Goal: Obtain resource: Download file/media

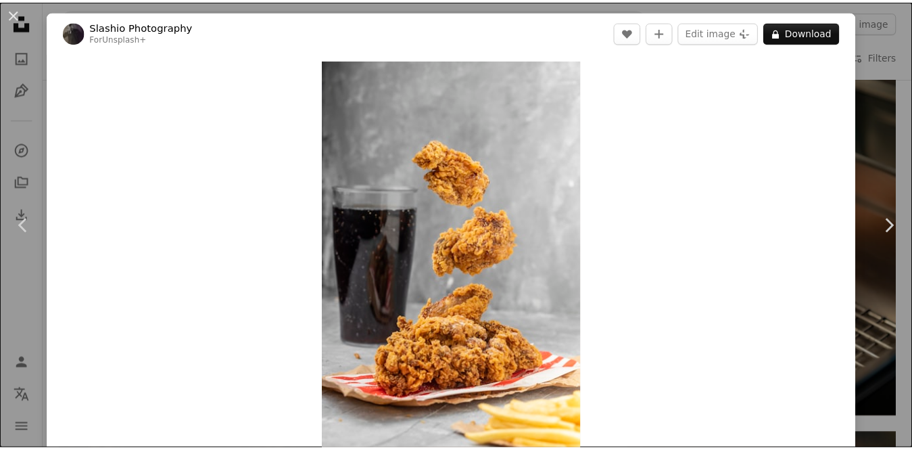
scroll to position [3, 0]
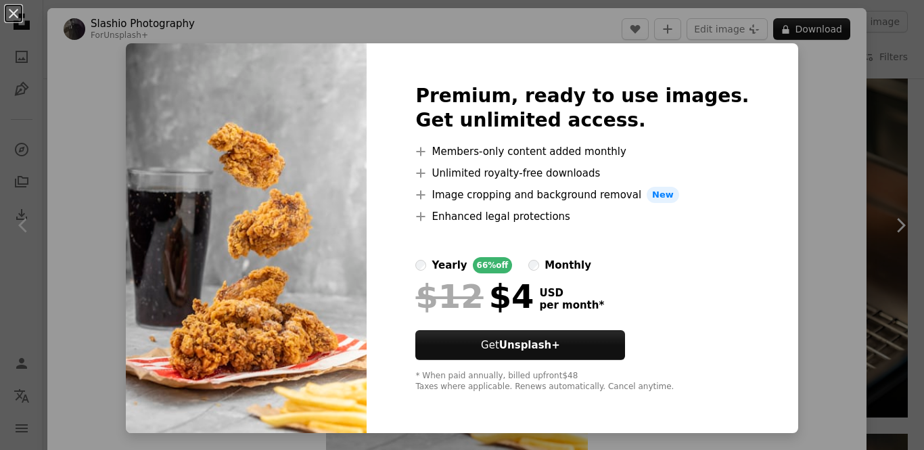
click at [758, 30] on div "An X shape Premium, ready to use images. Get unlimited access. A plus sign Memb…" at bounding box center [462, 225] width 924 height 450
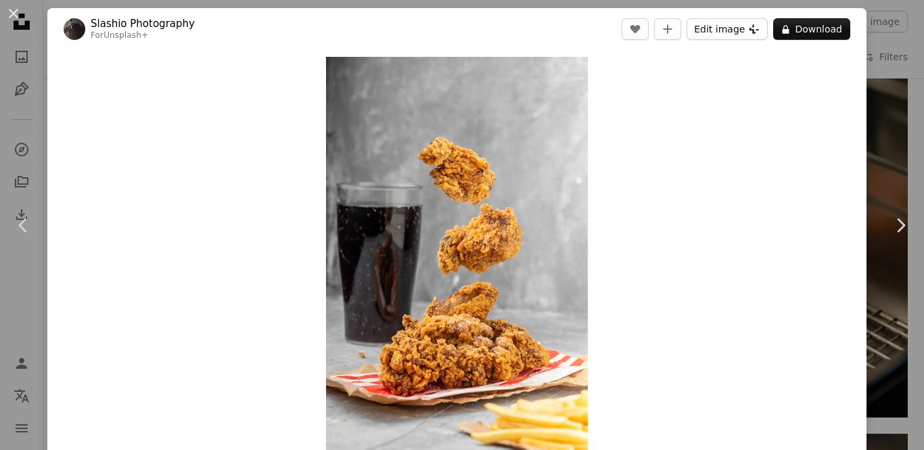
click at [758, 30] on icon "Plus sign for Unsplash+" at bounding box center [754, 29] width 11 height 11
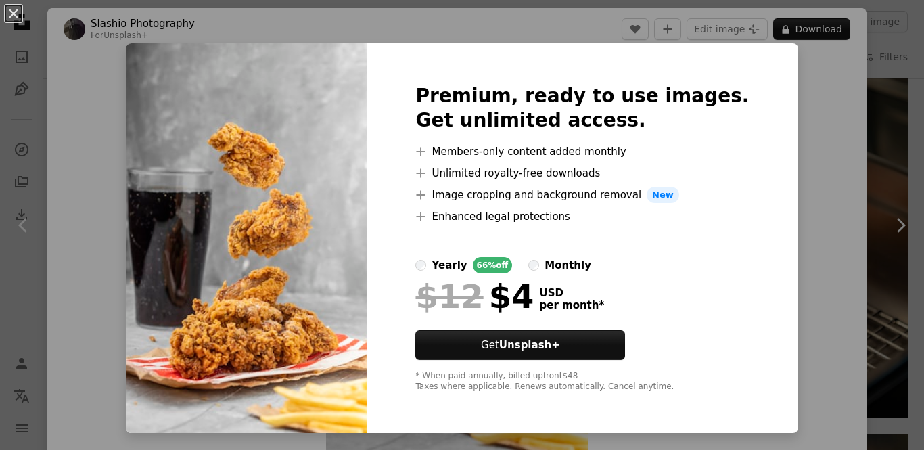
click at [666, 33] on div "An X shape Premium, ready to use images. Get unlimited access. A plus sign Memb…" at bounding box center [462, 225] width 924 height 450
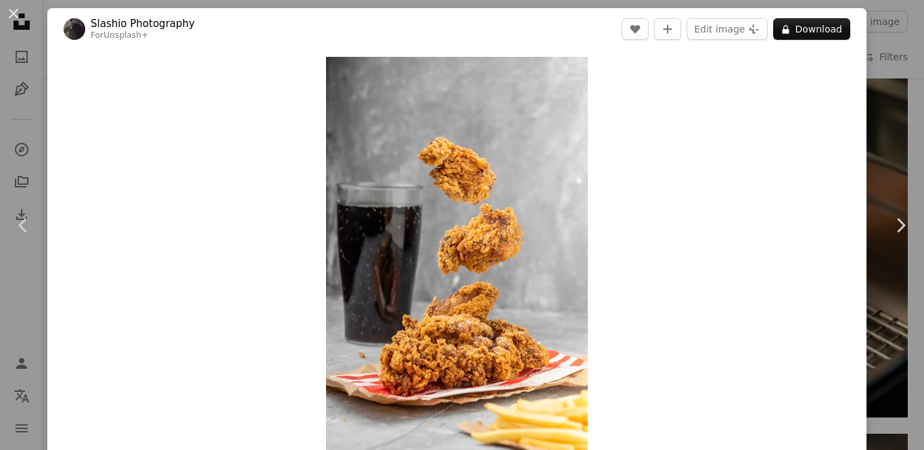
click at [910, 39] on div "An X shape Chevron left Chevron right Slashio Photography For Unsplash+ A heart…" at bounding box center [462, 225] width 924 height 450
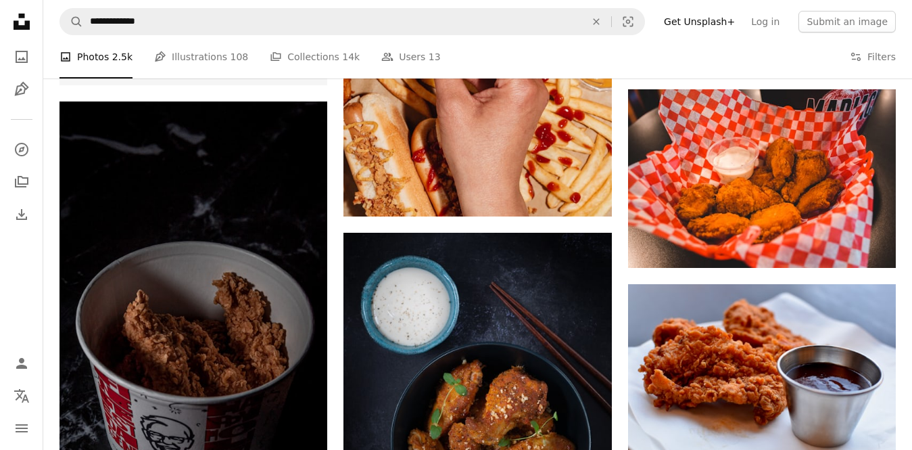
scroll to position [1867, 0]
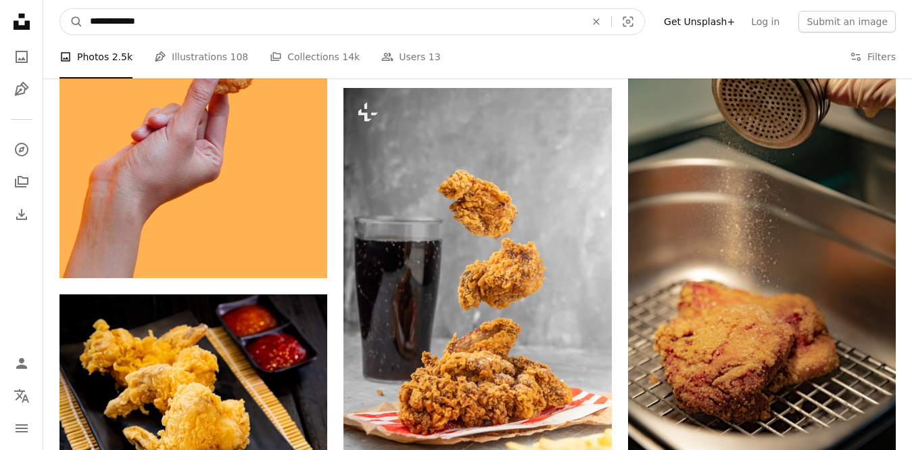
click at [204, 14] on input "**********" at bounding box center [332, 22] width 498 height 26
type input "**********"
click at [60, 9] on button "A magnifying glass" at bounding box center [71, 22] width 23 height 26
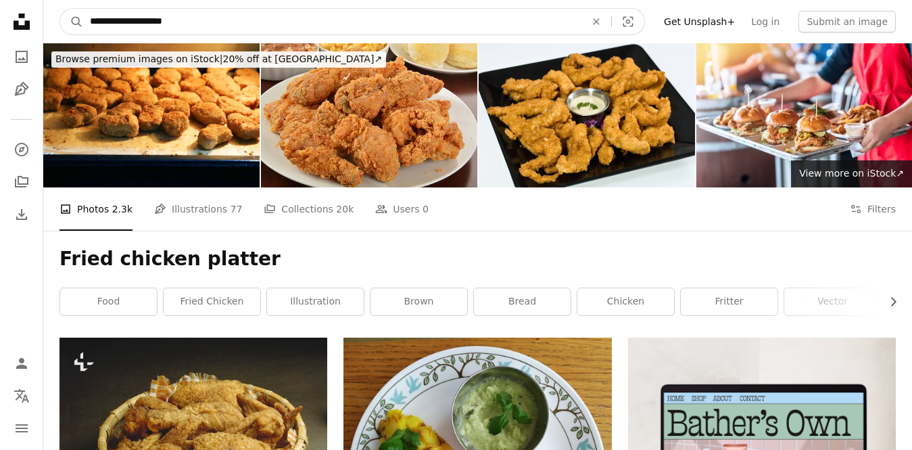
click at [204, 20] on input "**********" at bounding box center [332, 22] width 498 height 26
type input "**********"
click at [60, 9] on button "A magnifying glass" at bounding box center [71, 22] width 23 height 26
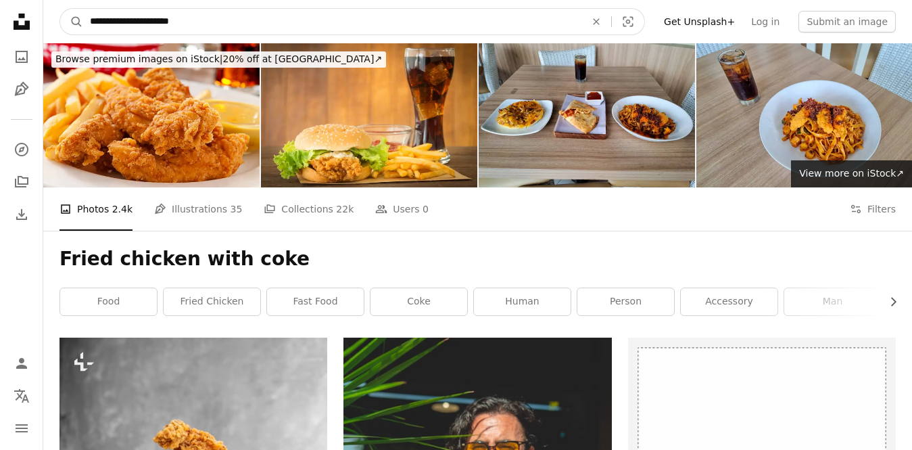
click at [229, 13] on input "**********" at bounding box center [332, 22] width 498 height 26
type input "**********"
click at [60, 9] on button "A magnifying glass" at bounding box center [71, 22] width 23 height 26
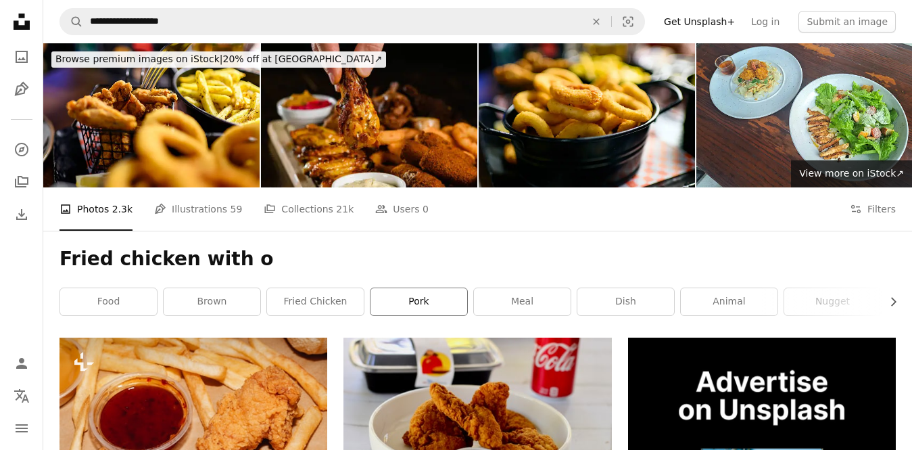
click at [436, 298] on link "pork" at bounding box center [419, 301] width 97 height 27
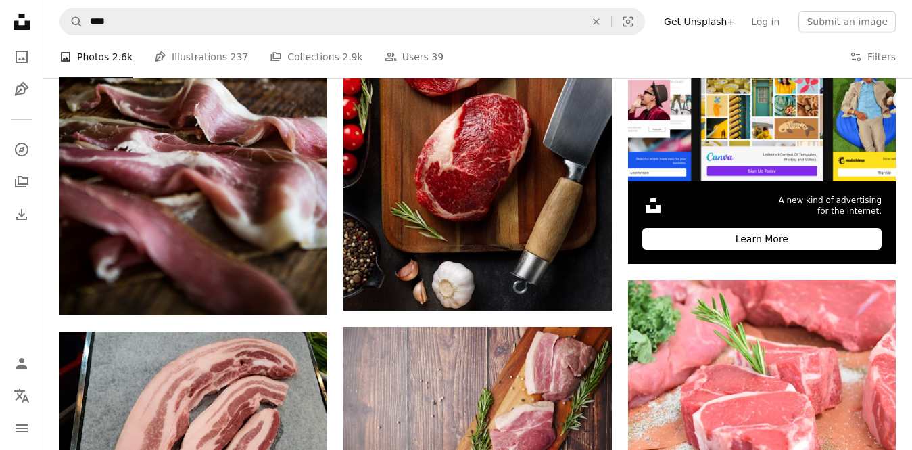
scroll to position [693, 0]
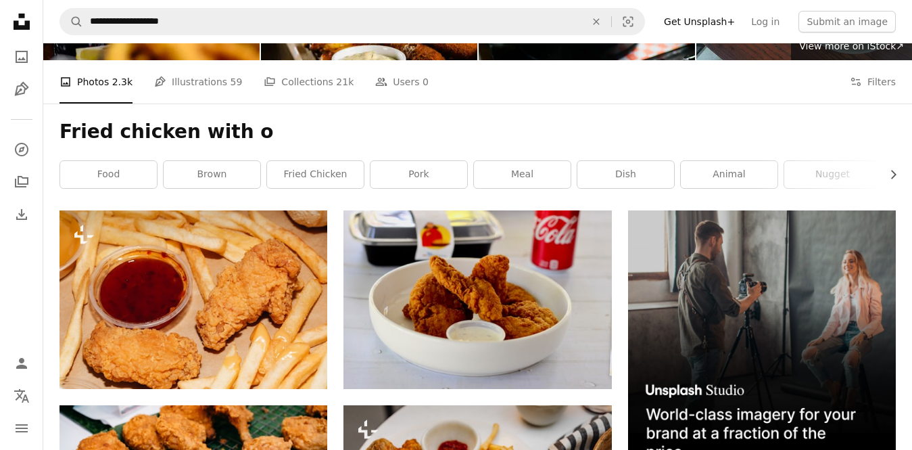
scroll to position [76, 0]
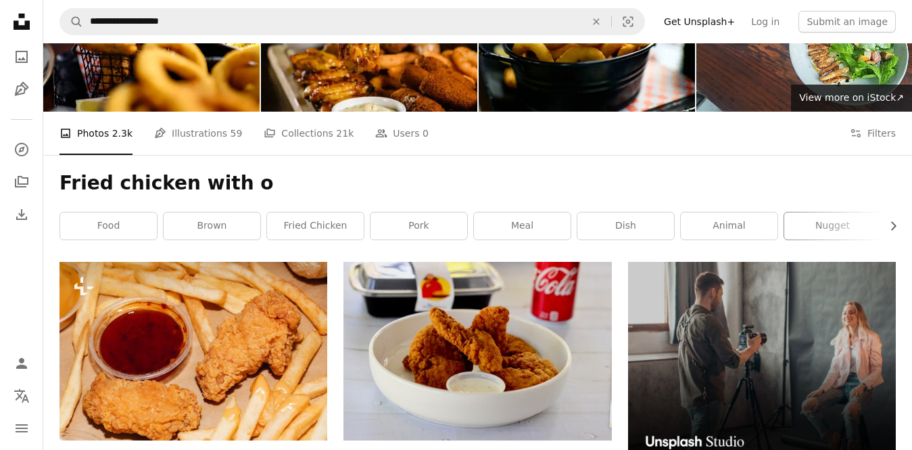
click at [830, 227] on link "nugget" at bounding box center [833, 225] width 97 height 27
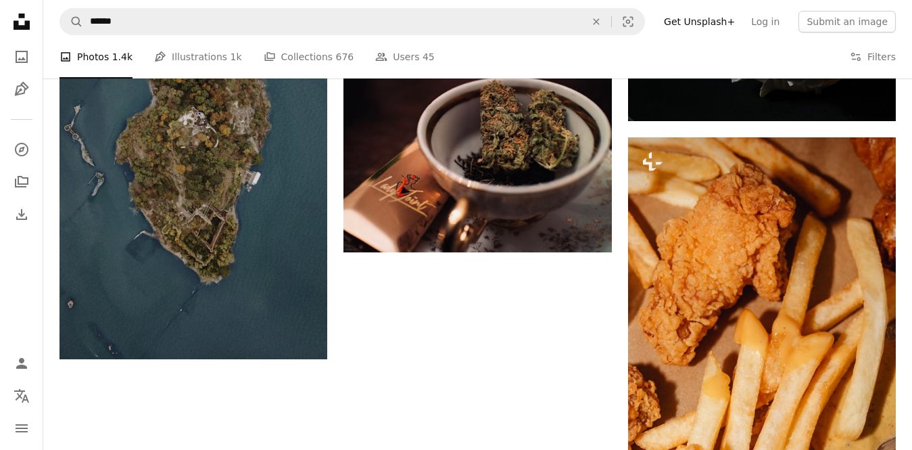
scroll to position [2063, 0]
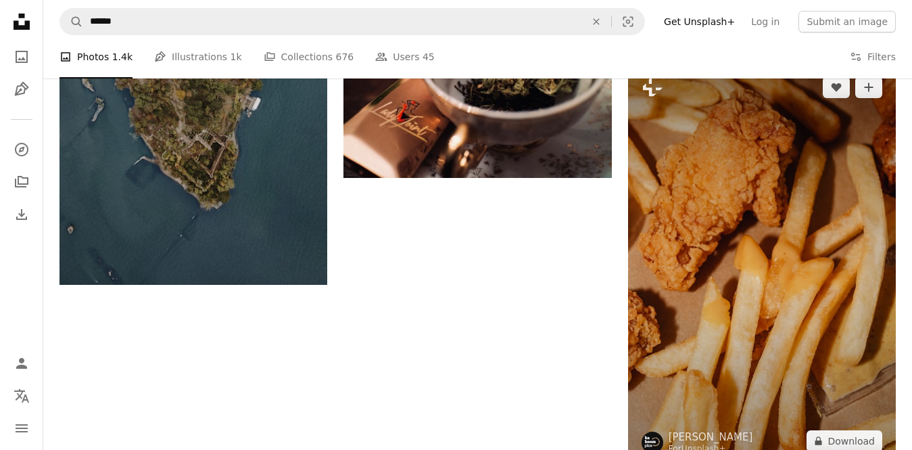
click at [832, 305] on img at bounding box center [762, 264] width 268 height 402
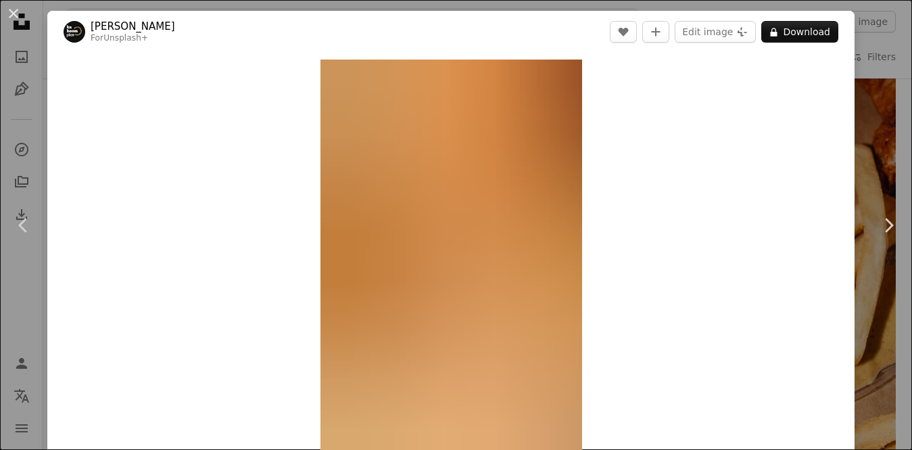
click at [875, 297] on div "An X shape Chevron left Chevron right [PERSON_NAME] For Unsplash+ A heart A plu…" at bounding box center [456, 225] width 912 height 450
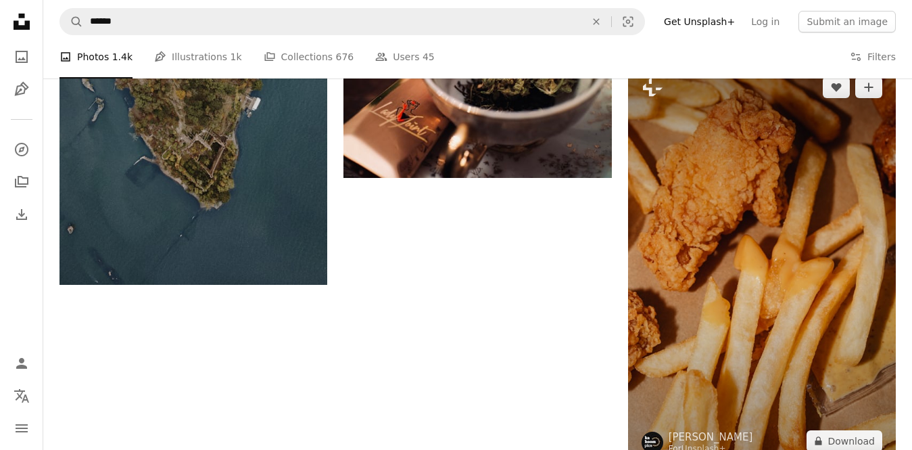
click at [875, 297] on img at bounding box center [762, 264] width 268 height 402
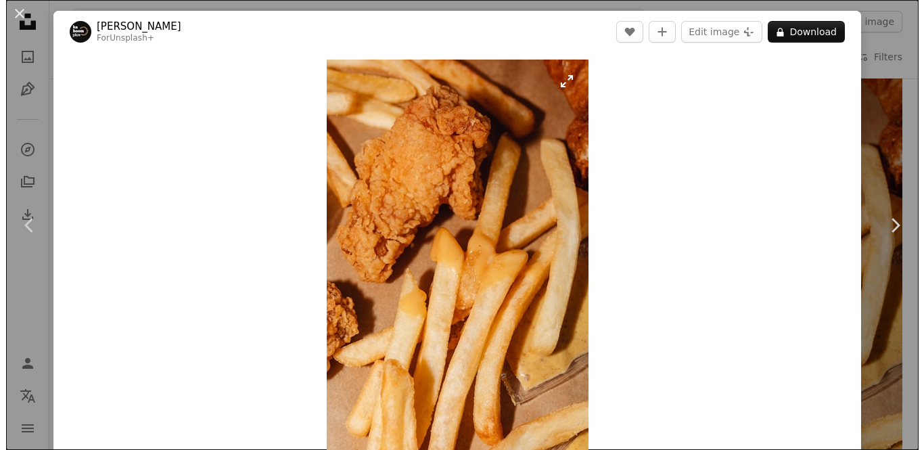
scroll to position [2229, 0]
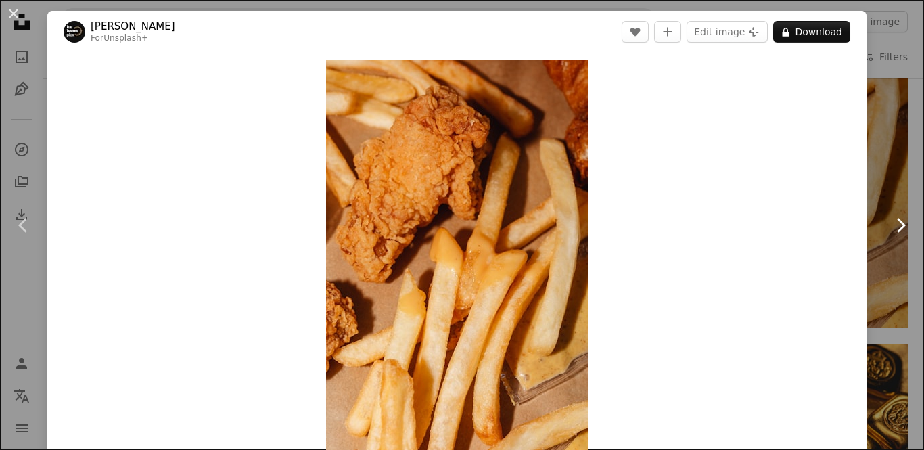
click at [883, 184] on link "Chevron right" at bounding box center [900, 225] width 47 height 130
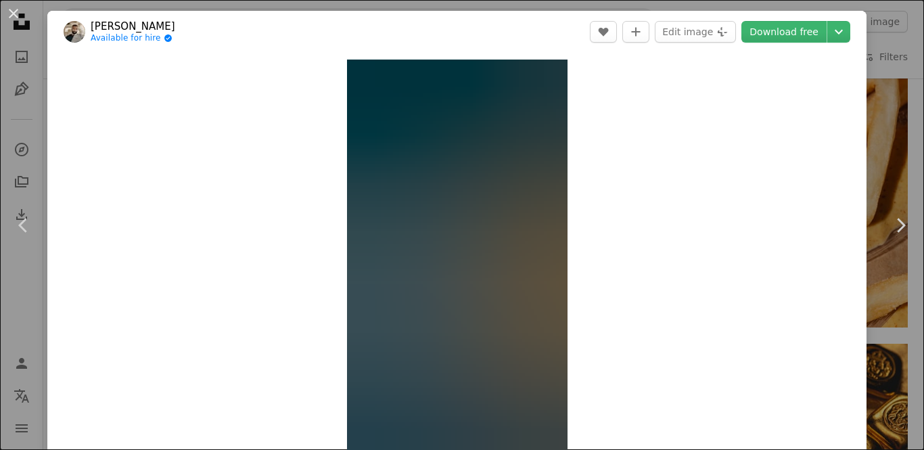
click at [865, 51] on div "An X shape Chevron left Chevron right [PERSON_NAME] Available for hire A checkm…" at bounding box center [462, 225] width 924 height 450
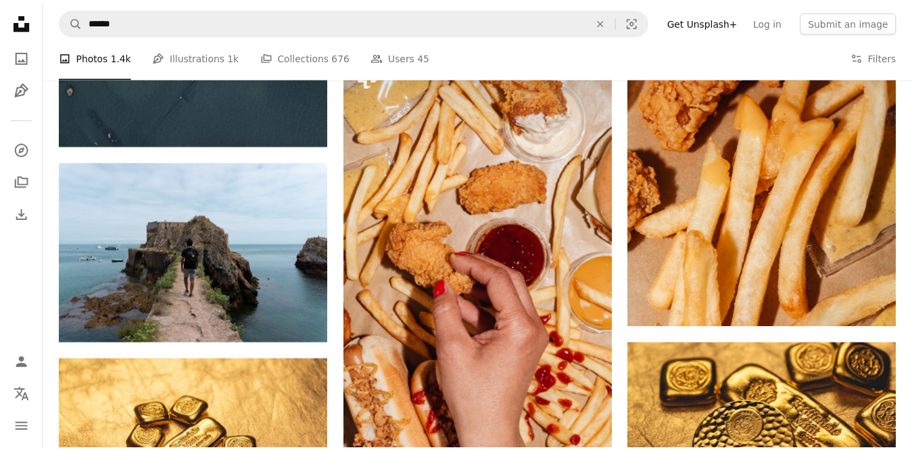
scroll to position [2063, 0]
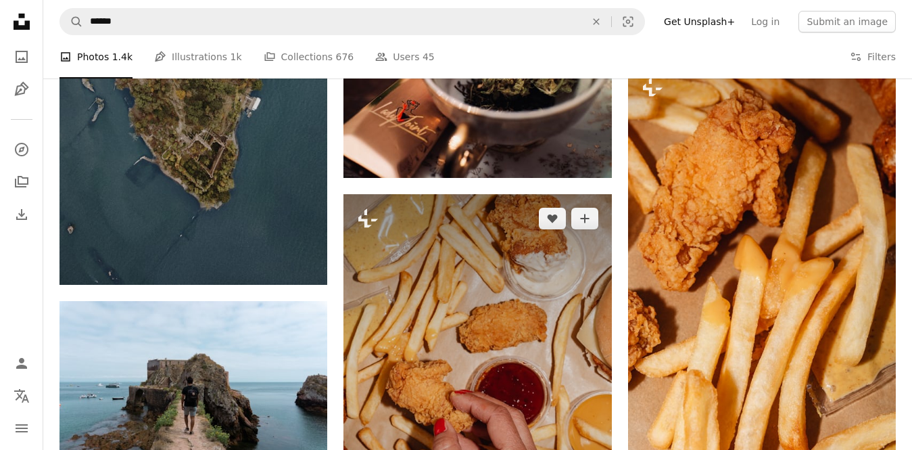
click at [482, 381] on img at bounding box center [478, 395] width 268 height 402
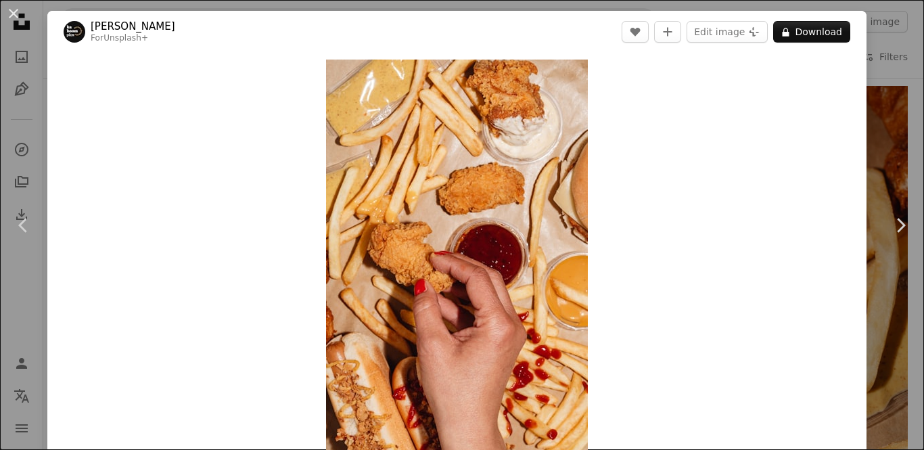
click at [803, 32] on button "A lock Download" at bounding box center [811, 32] width 77 height 22
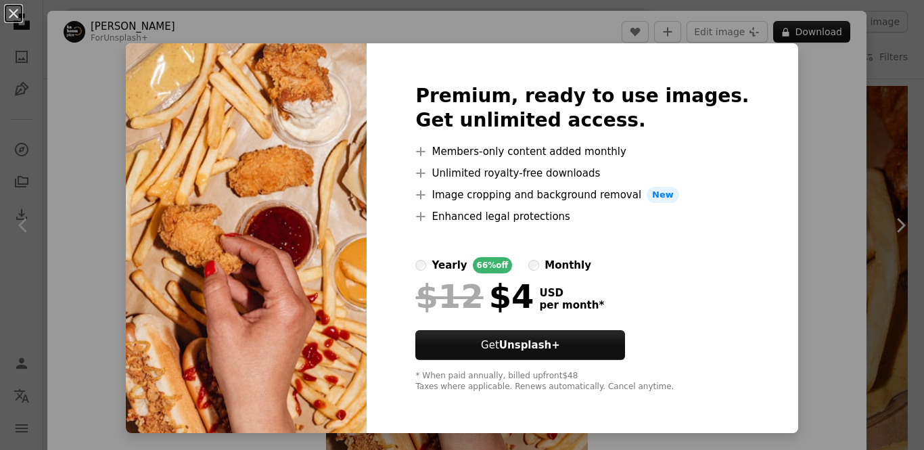
click at [53, 4] on div "An X shape Premium, ready to use images. Get unlimited access. A plus sign Memb…" at bounding box center [462, 225] width 924 height 450
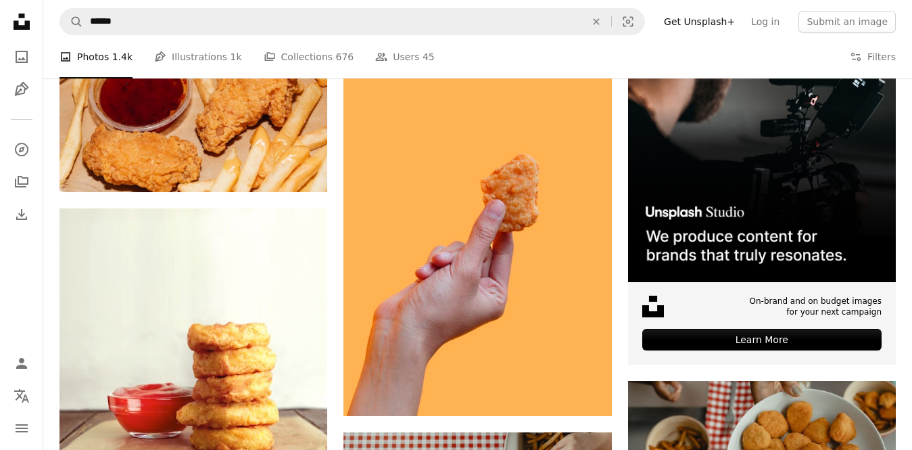
scroll to position [753, 0]
